Goal: Information Seeking & Learning: Check status

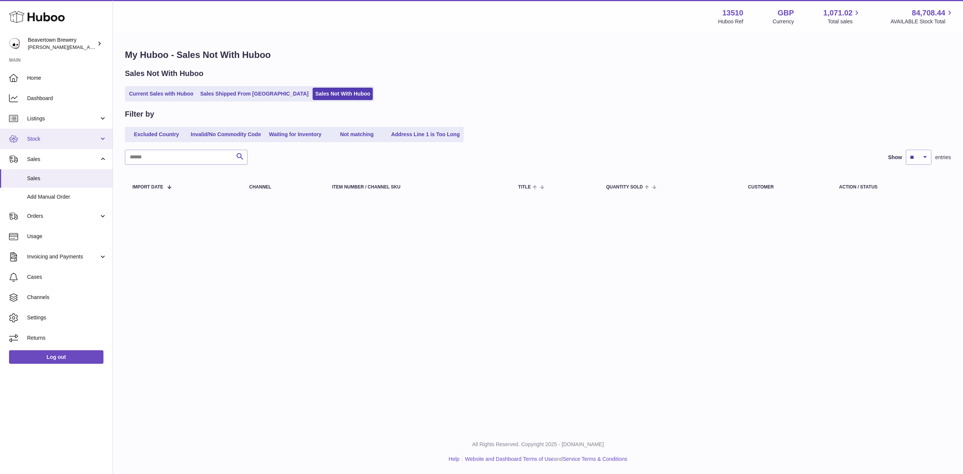
click at [49, 143] on link "Stock" at bounding box center [56, 139] width 112 height 20
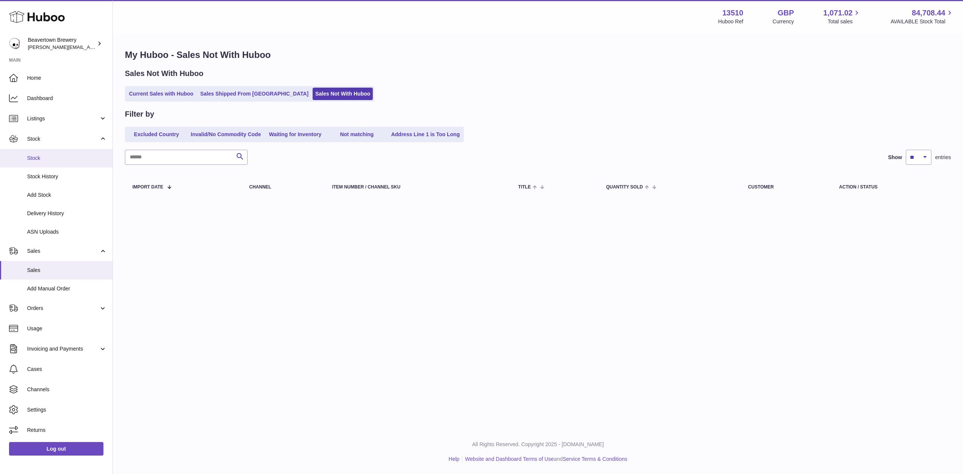
click at [47, 155] on span "Stock" at bounding box center [67, 158] width 80 height 7
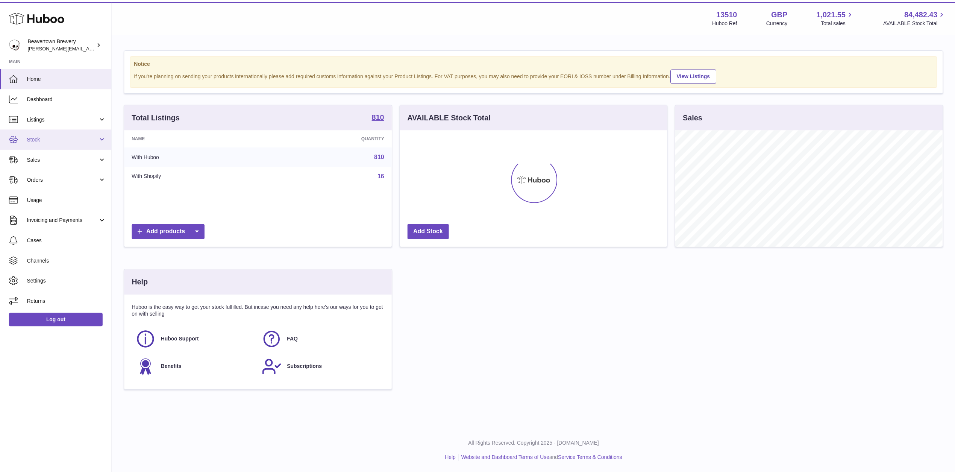
scroll to position [375901, 375751]
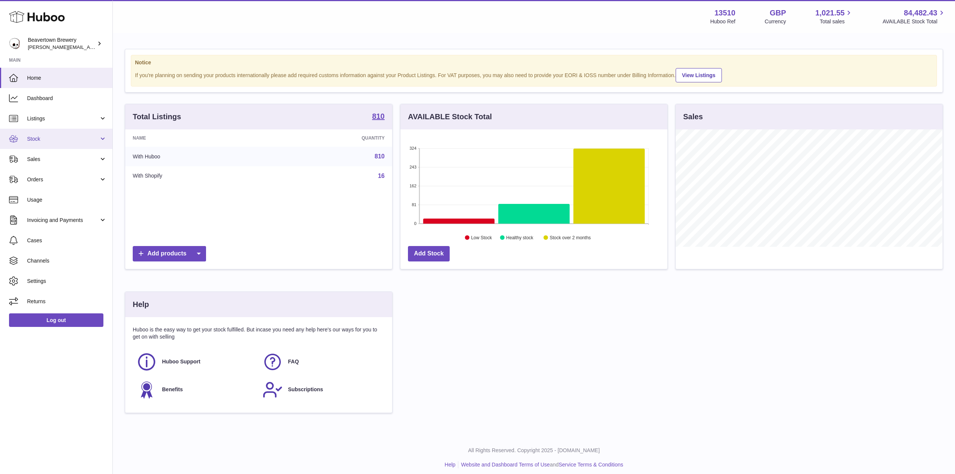
click at [47, 138] on span "Stock" at bounding box center [63, 138] width 72 height 7
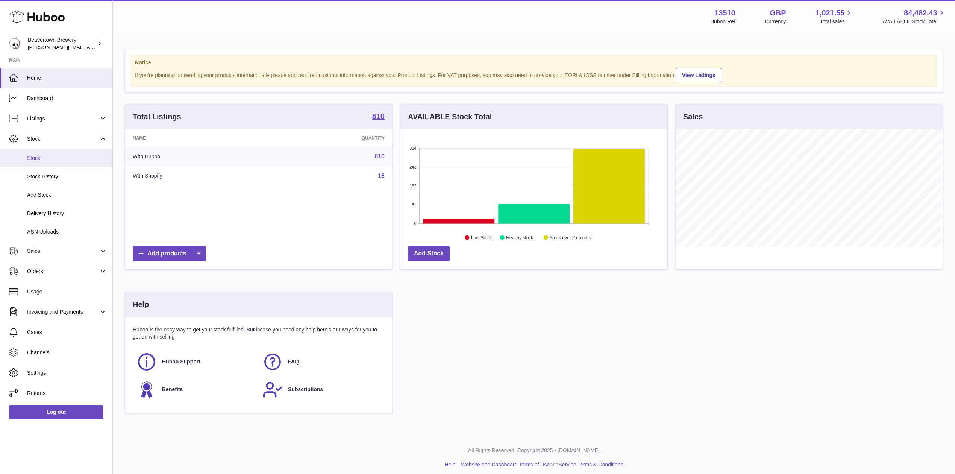
click at [62, 155] on span "Stock" at bounding box center [67, 158] width 80 height 7
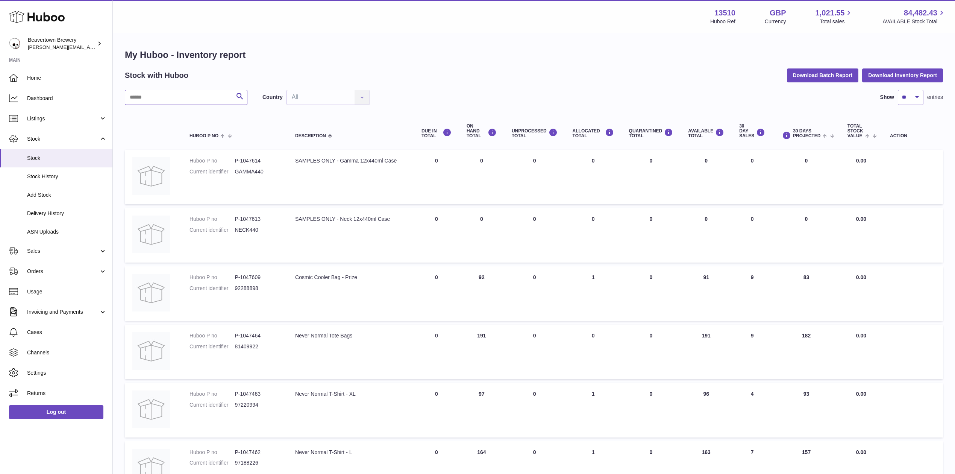
click at [181, 96] on input "text" at bounding box center [186, 97] width 123 height 15
paste input "********"
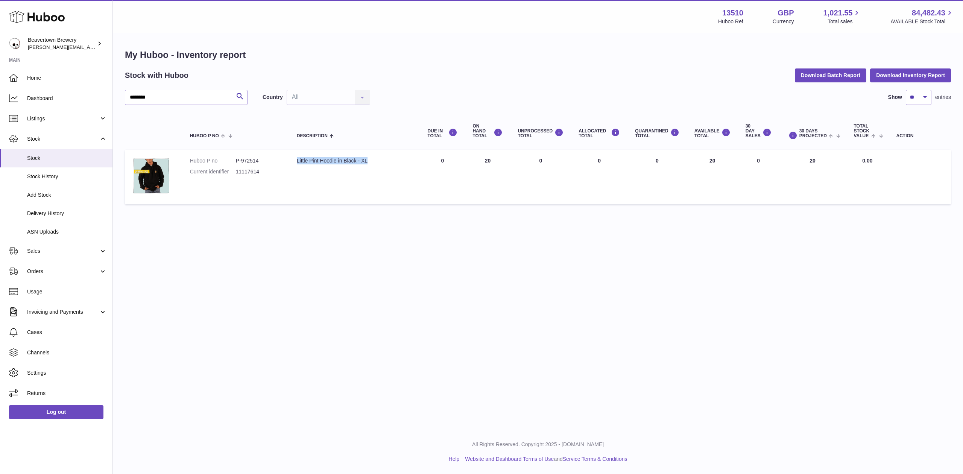
drag, startPoint x: 376, startPoint y: 159, endPoint x: 300, endPoint y: 162, distance: 76.8
click at [300, 162] on div "Little Pint Hoodie in Black - XL" at bounding box center [355, 160] width 116 height 7
copy div "Little Pint Hoodie in Black - XL"
drag, startPoint x: 166, startPoint y: 99, endPoint x: 23, endPoint y: 83, distance: 143.8
click at [62, 86] on div "Huboo Beavertown Brewery Matthew.McCormack@beavertownbrewery.co.uk Main Home Da…" at bounding box center [481, 237] width 963 height 474
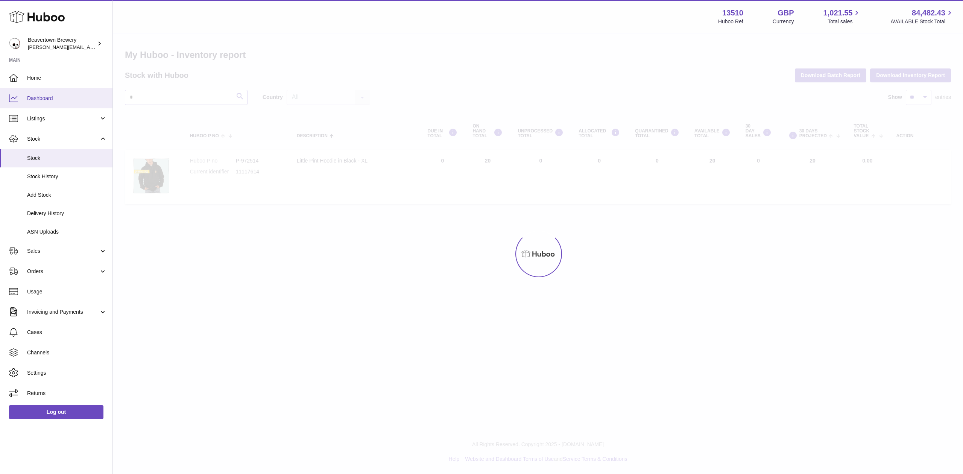
type input "*"
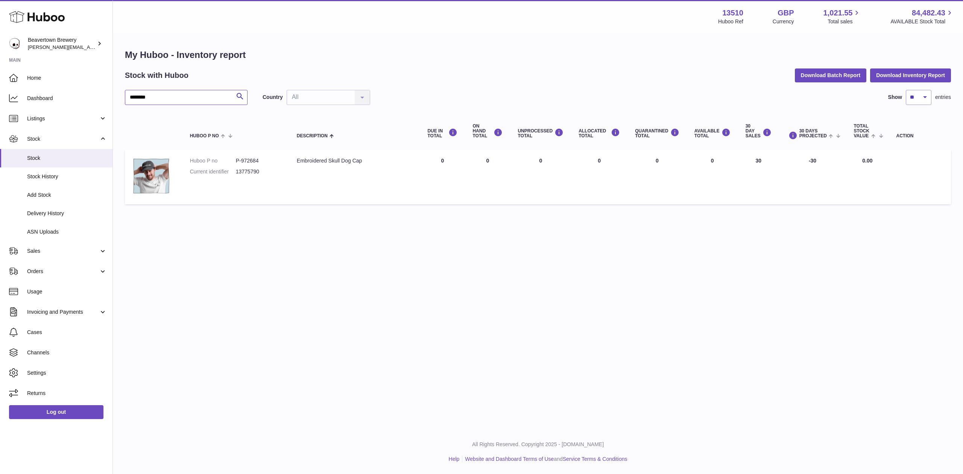
type input "********"
drag, startPoint x: 378, startPoint y: 162, endPoint x: 299, endPoint y: 167, distance: 78.4
click at [299, 167] on td "Description Embroidered Skull Dog Cap" at bounding box center [354, 177] width 131 height 55
copy div "Embroidered Skull Dog Cap"
click at [39, 257] on link "Sales" at bounding box center [56, 251] width 112 height 20
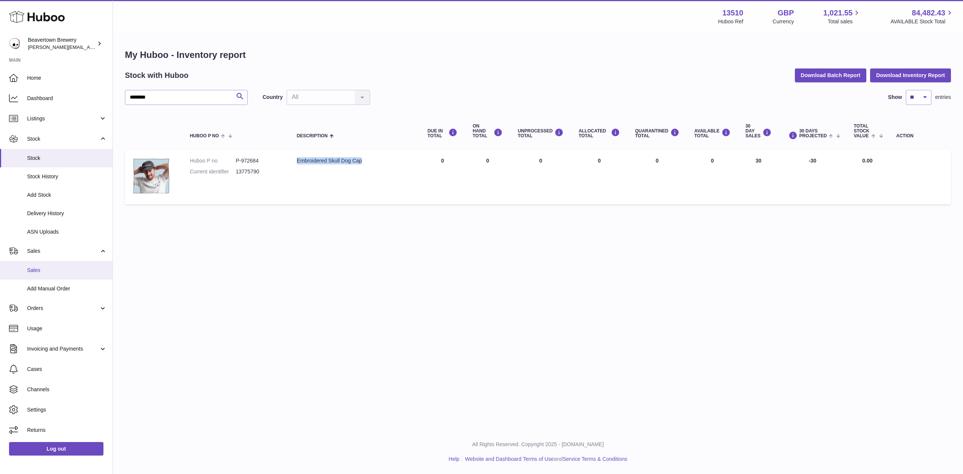
click at [79, 277] on link "Sales" at bounding box center [56, 270] width 112 height 18
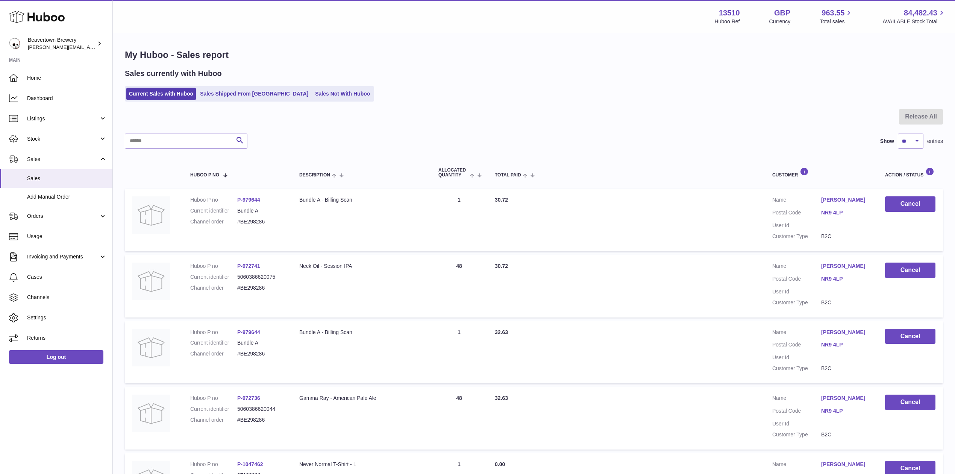
click at [221, 100] on ul "Current Sales with Huboo Sales Shipped From Huboo Sales Not With Huboo" at bounding box center [249, 93] width 249 height 15
click at [222, 100] on link "Sales Shipped From [GEOGRAPHIC_DATA]" at bounding box center [254, 94] width 114 height 12
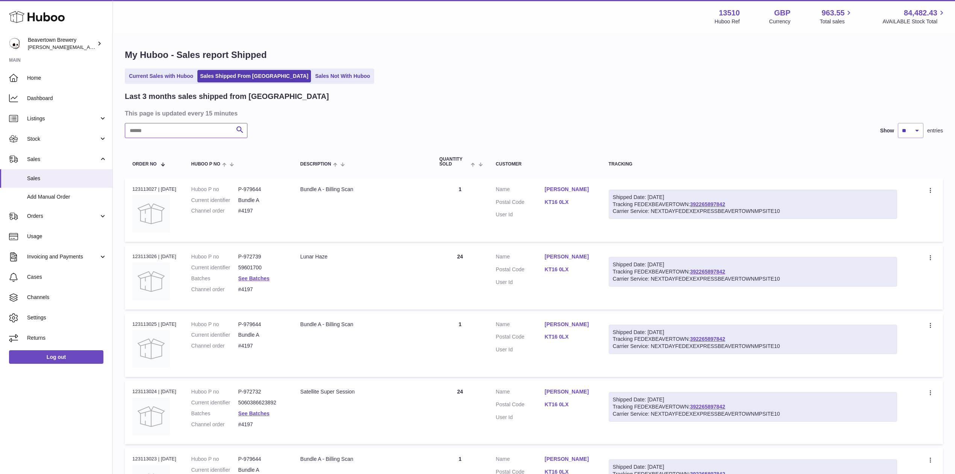
click at [201, 126] on input "text" at bounding box center [186, 130] width 123 height 15
paste input "*****"
type input "*****"
click at [41, 136] on span "Stock" at bounding box center [63, 138] width 72 height 7
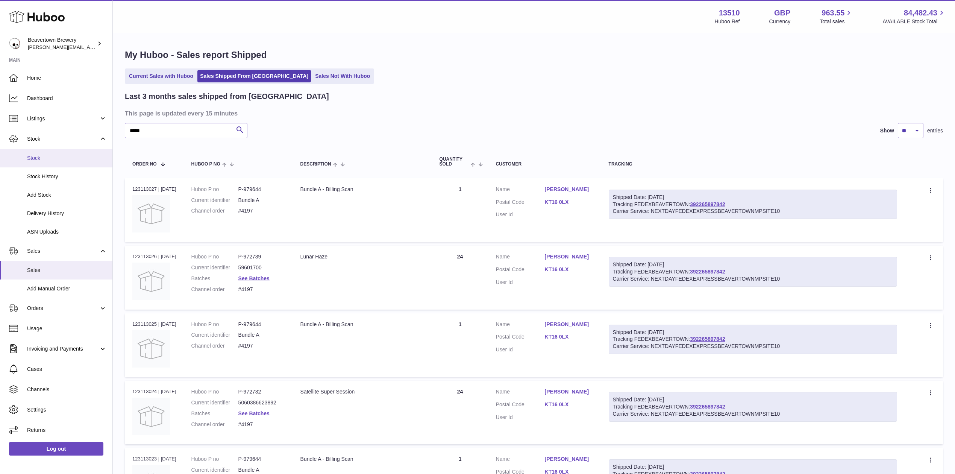
click at [42, 160] on span "Stock" at bounding box center [67, 158] width 80 height 7
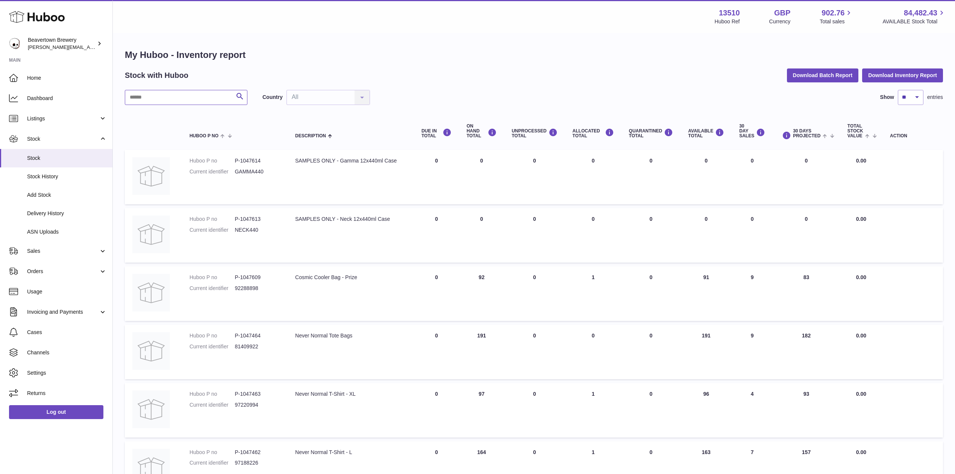
click at [155, 95] on input "text" at bounding box center [186, 97] width 123 height 15
paste input "********"
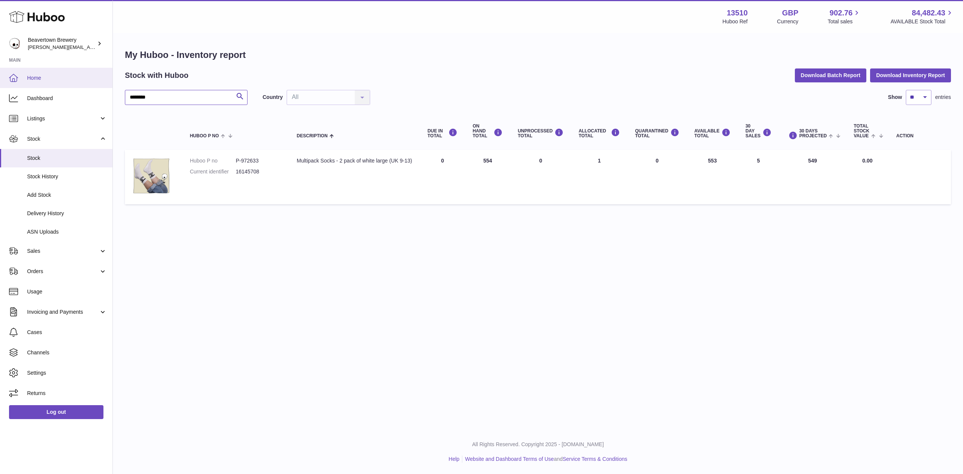
drag, startPoint x: 205, startPoint y: 100, endPoint x: 45, endPoint y: 80, distance: 160.6
click at [48, 80] on div "Huboo Beavertown Brewery [PERSON_NAME][EMAIL_ADDRESS][PERSON_NAME][DOMAIN_NAME]…" at bounding box center [481, 237] width 963 height 474
paste input "text"
drag, startPoint x: 181, startPoint y: 98, endPoint x: 74, endPoint y: 76, distance: 109.4
click at [77, 77] on div "Huboo Beavertown Brewery [PERSON_NAME][EMAIL_ADDRESS][PERSON_NAME][DOMAIN_NAME]…" at bounding box center [481, 237] width 963 height 474
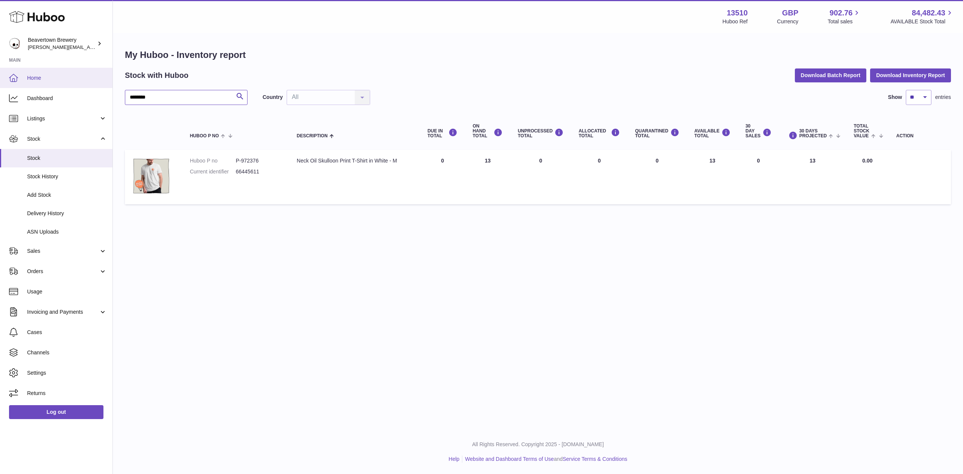
paste input "text"
type input "********"
